Goal: Task Accomplishment & Management: Use online tool/utility

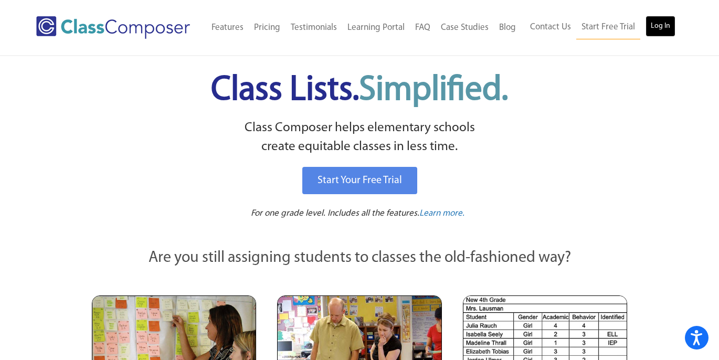
click at [669, 26] on link "Log In" at bounding box center [661, 26] width 30 height 21
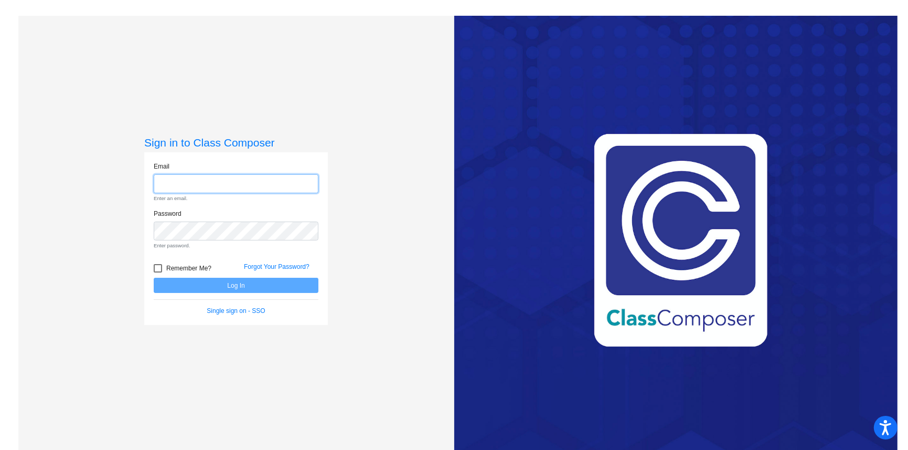
type input "[EMAIL_ADDRESS][DOMAIN_NAME]"
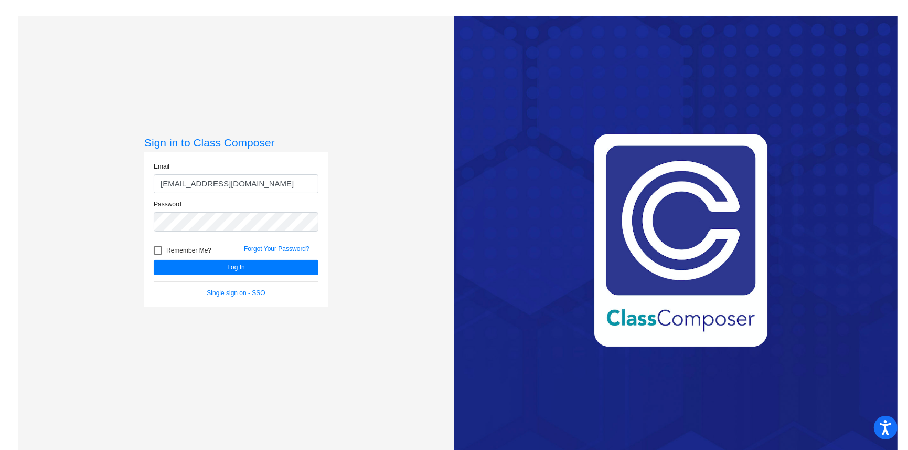
click at [155, 248] on div at bounding box center [158, 250] width 8 height 8
click at [157, 255] on input "Remember Me?" at bounding box center [157, 255] width 1 height 1
checkbox input "true"
click at [192, 265] on button "Log In" at bounding box center [236, 267] width 165 height 15
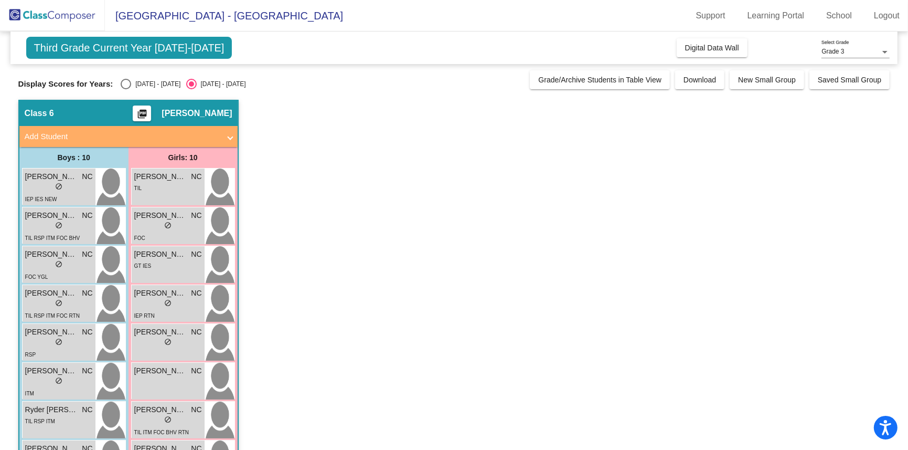
click at [127, 82] on div "Select an option" at bounding box center [126, 84] width 10 height 10
click at [126, 89] on input "2024 - 2025" at bounding box center [125, 89] width 1 height 1
radio input "true"
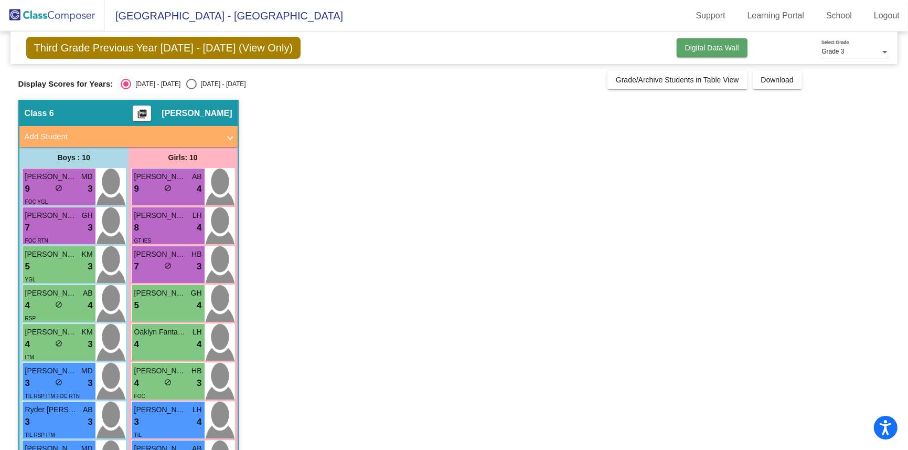
click at [711, 47] on span "Digital Data Wall" at bounding box center [712, 48] width 54 height 8
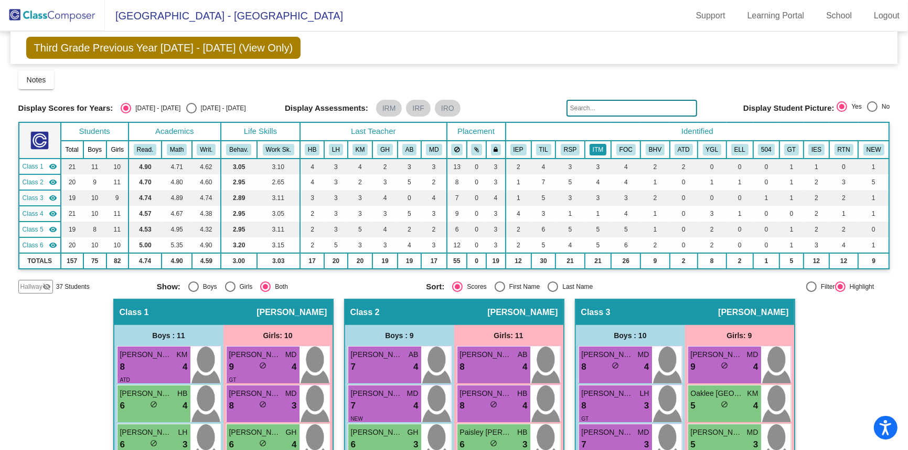
click at [593, 146] on button "ITM" at bounding box center [598, 150] width 17 height 12
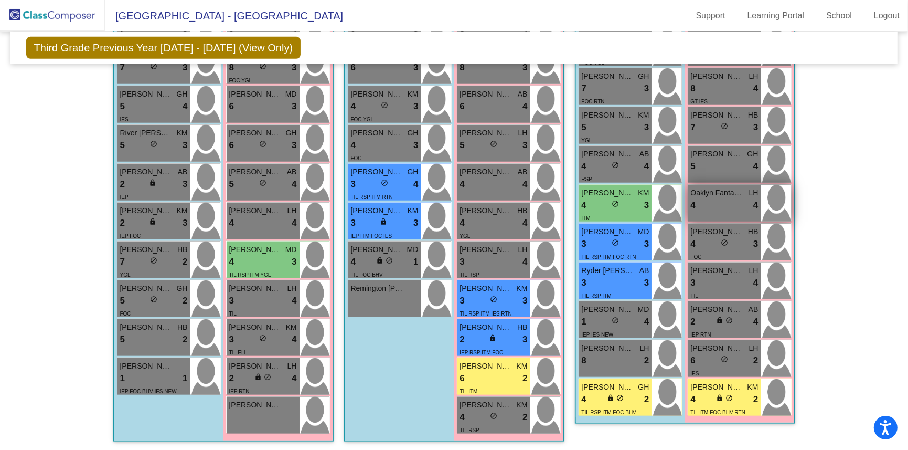
scroll to position [829, 0]
